Goal: Task Accomplishment & Management: Complete application form

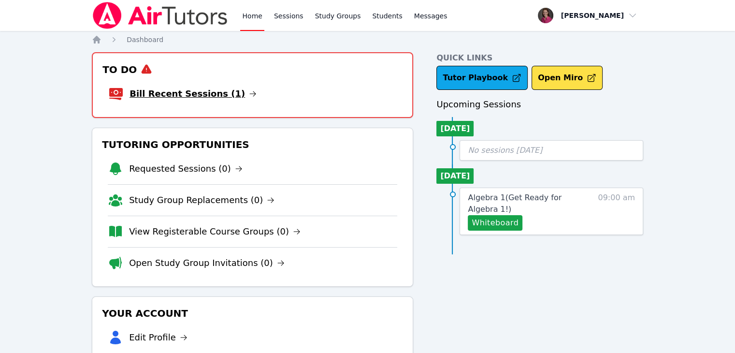
click at [194, 89] on link "Bill Recent Sessions (1)" at bounding box center [193, 94] width 127 height 14
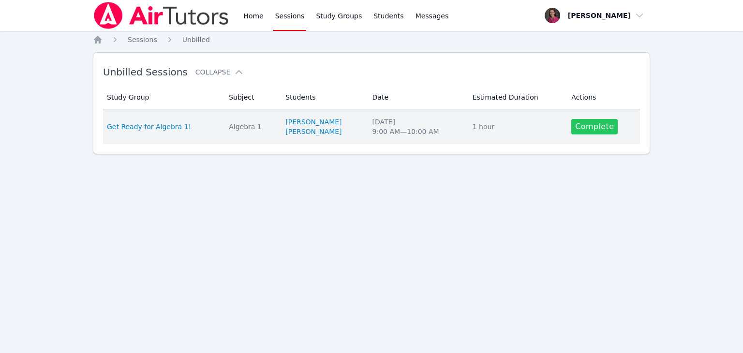
click at [578, 122] on link "Complete" at bounding box center [594, 126] width 46 height 15
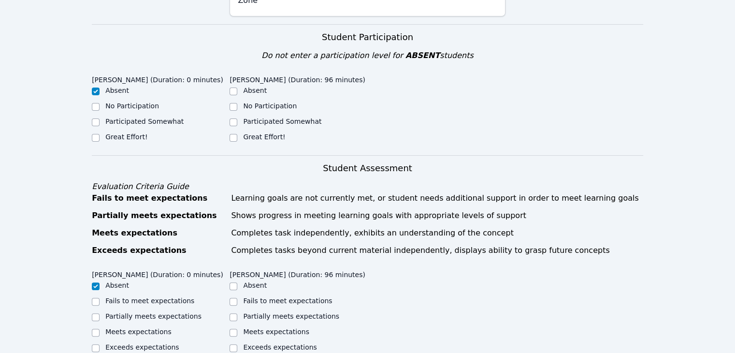
scroll to position [197, 0]
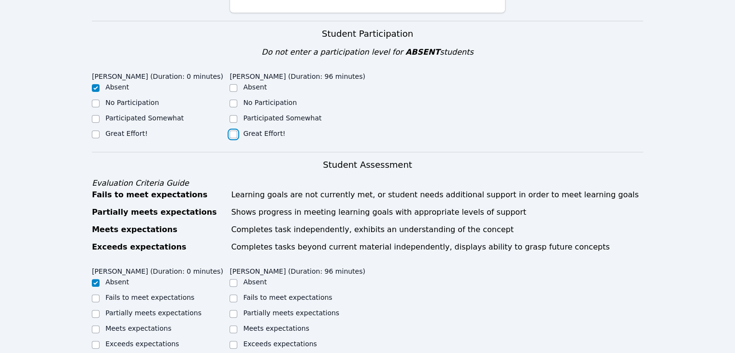
click at [231, 131] on input "Great Effort!" at bounding box center [234, 135] width 8 height 8
checkbox input "true"
click at [233, 325] on input "Meets expectations" at bounding box center [234, 329] width 8 height 8
checkbox input "true"
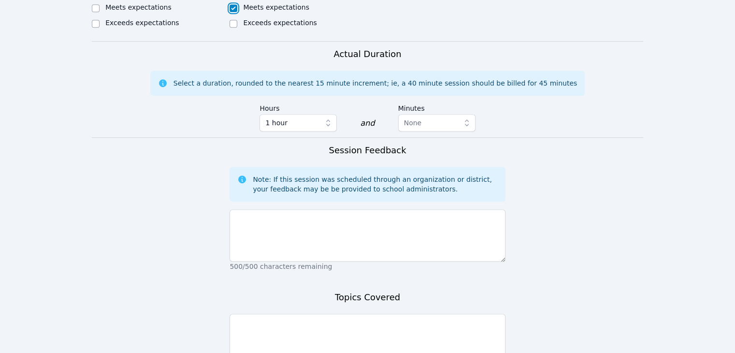
scroll to position [522, 0]
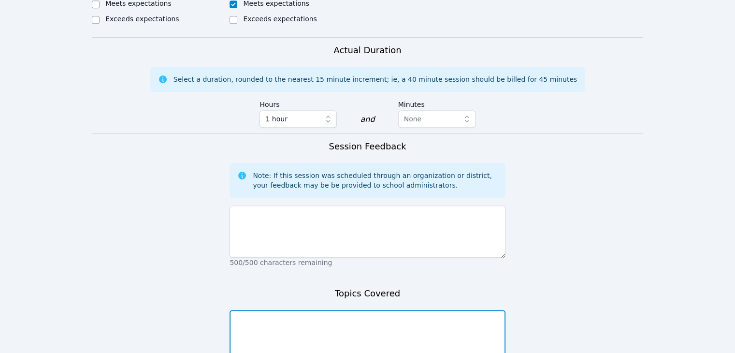
click at [274, 310] on textarea at bounding box center [368, 336] width 276 height 52
type textarea "Reviewed inverse operations and applied them to two step problems and then two …"
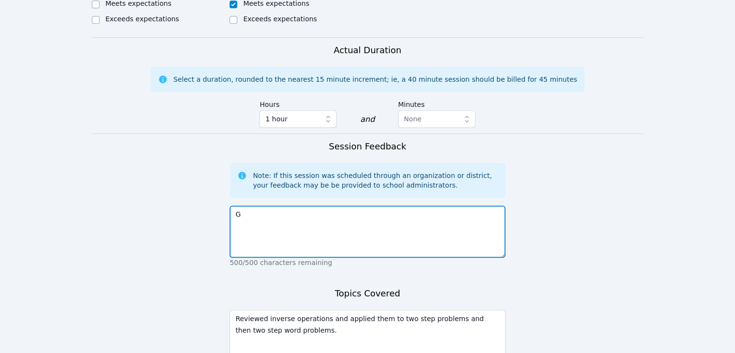
click at [279, 226] on textarea "G" at bounding box center [368, 231] width 276 height 52
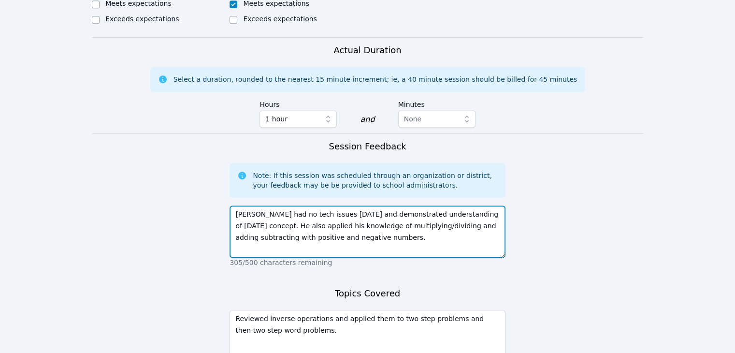
scroll to position [609, 0]
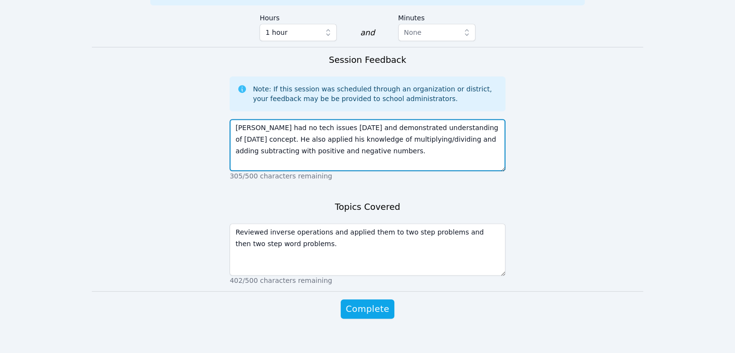
click at [425, 125] on textarea "[PERSON_NAME] had no tech issues [DATE] and demonstrated understanding of [DATE…" at bounding box center [368, 145] width 276 height 52
type textarea "[PERSON_NAME] had no tech issues [DATE] and demonstrated understanding of [DATE…"
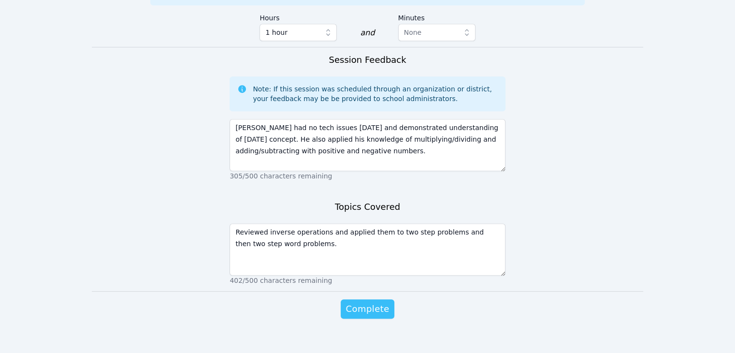
click at [371, 302] on span "Complete" at bounding box center [368, 309] width 44 height 14
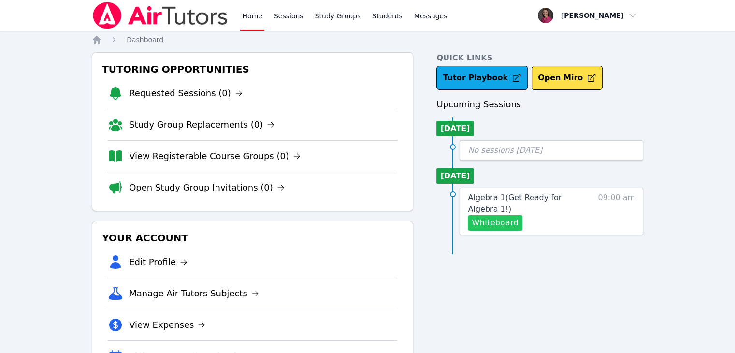
click at [487, 215] on button "Whiteboard" at bounding box center [495, 222] width 55 height 15
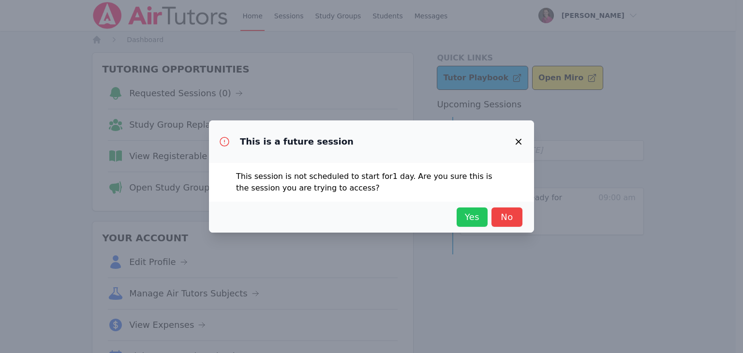
click at [460, 215] on button "Yes" at bounding box center [471, 216] width 31 height 19
